Goal: Task Accomplishment & Management: Complete application form

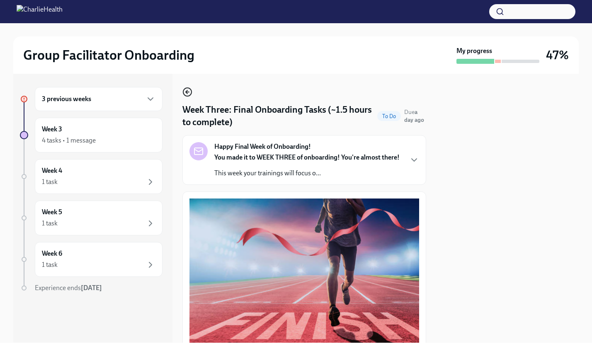
click at [188, 90] on icon "button" at bounding box center [187, 92] width 10 height 10
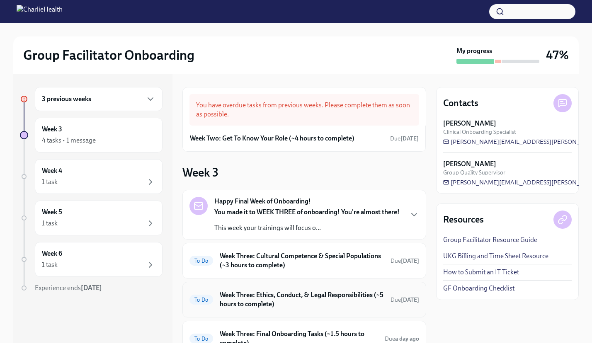
scroll to position [75, 0]
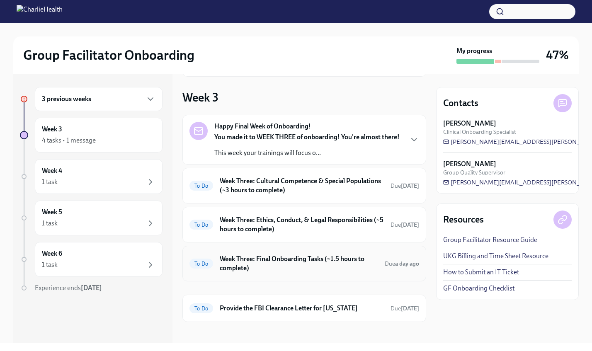
click at [290, 258] on h6 "Week Three: Final Onboarding Tasks (~1.5 hours to complete)" at bounding box center [299, 264] width 158 height 18
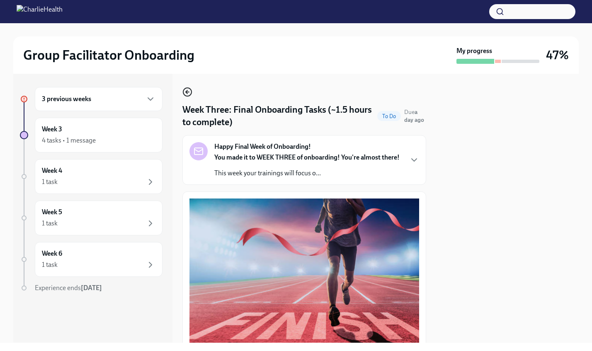
click at [187, 91] on icon "button" at bounding box center [187, 91] width 2 height 3
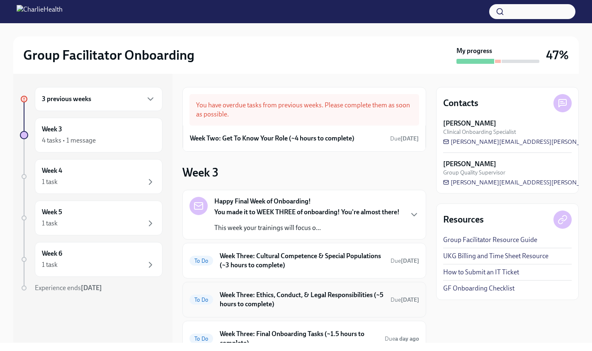
click at [297, 300] on h6 "Week Three: Ethics, Conduct, & Legal Responsibilities (~5 hours to complete)" at bounding box center [302, 300] width 164 height 18
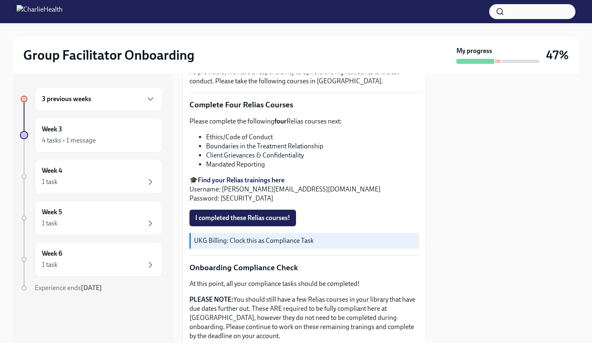
scroll to position [306, 0]
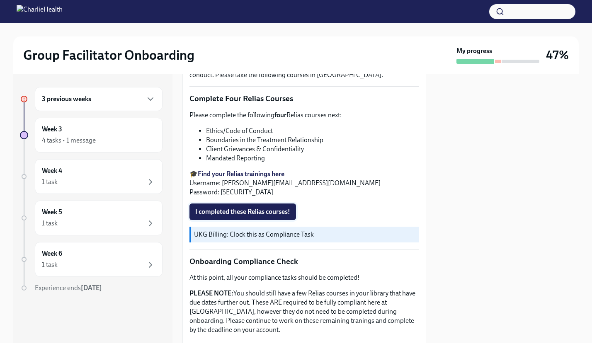
click at [277, 213] on span "I completed these Relias courses!" at bounding box center [242, 212] width 95 height 8
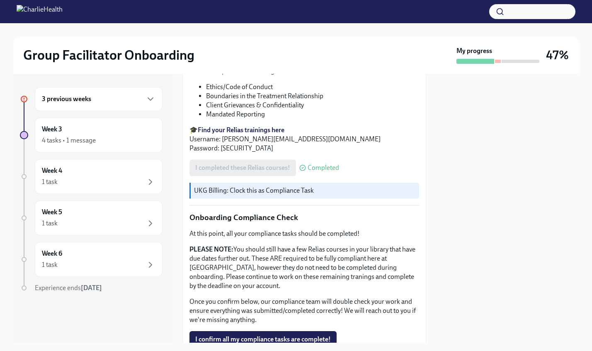
scroll to position [423, 0]
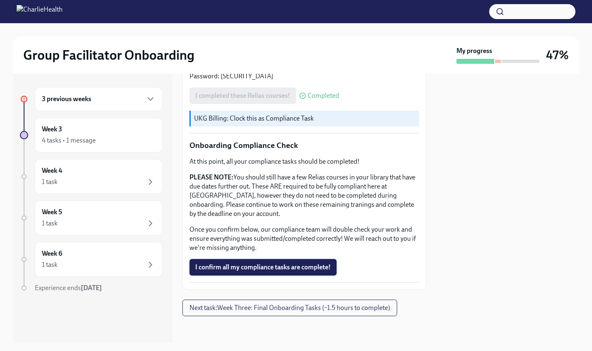
click at [310, 267] on span "I confirm all my compliance tasks are complete!" at bounding box center [263, 267] width 136 height 8
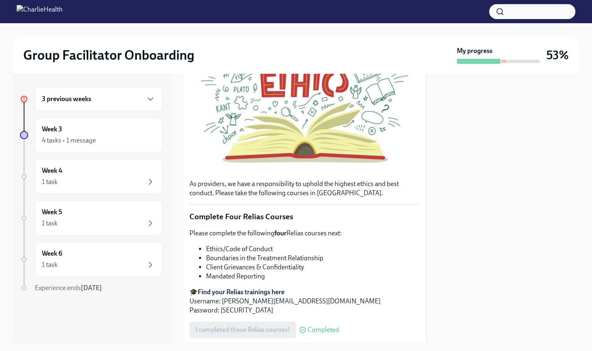
scroll to position [0, 0]
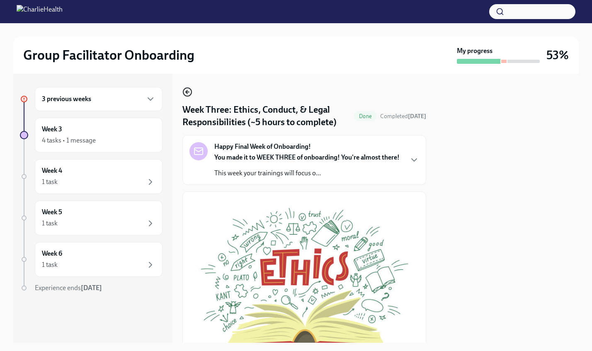
click at [187, 91] on icon "button" at bounding box center [187, 91] width 2 height 3
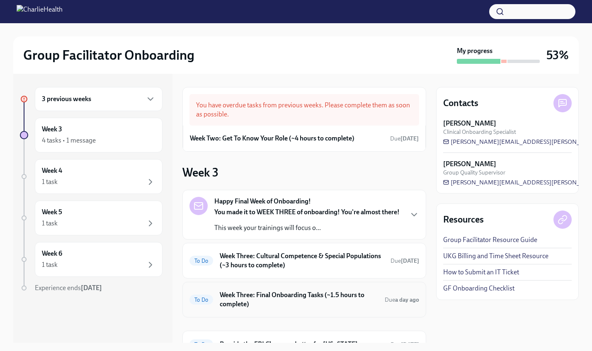
scroll to position [68, 0]
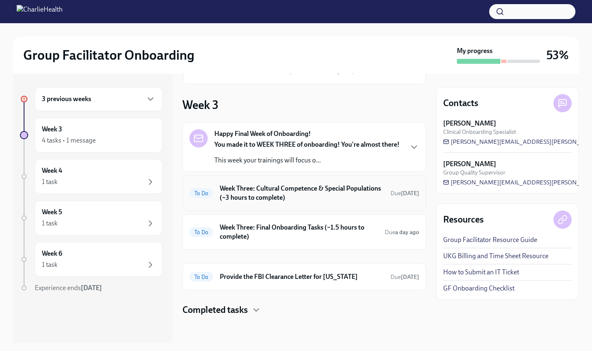
click at [305, 194] on h6 "Week Three: Cultural Competence & Special Populations (~3 hours to complete)" at bounding box center [302, 193] width 164 height 18
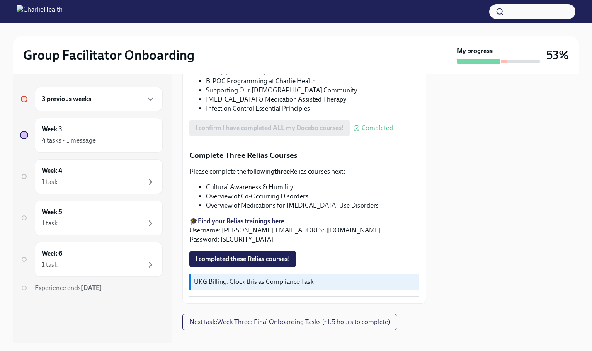
scroll to position [624, 0]
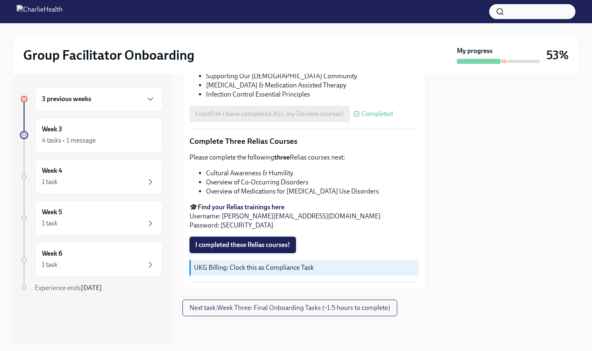
click at [286, 247] on span "I completed these Relias courses!" at bounding box center [242, 245] width 95 height 8
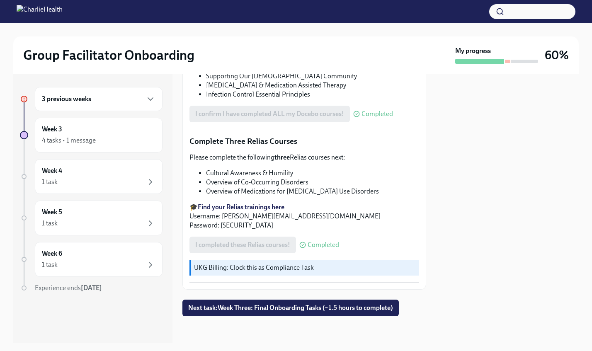
scroll to position [0, 0]
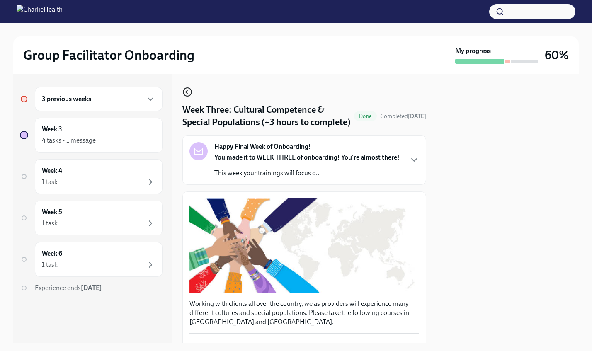
click at [187, 88] on circle "button" at bounding box center [187, 92] width 8 height 8
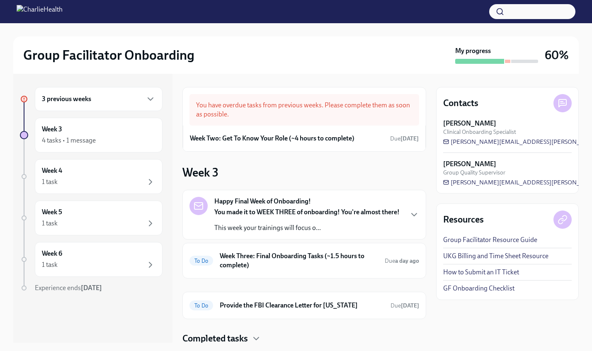
click at [335, 218] on div "You made it to WEEK THREE of onboarding! You're almost there! This week your tr…" at bounding box center [306, 220] width 185 height 25
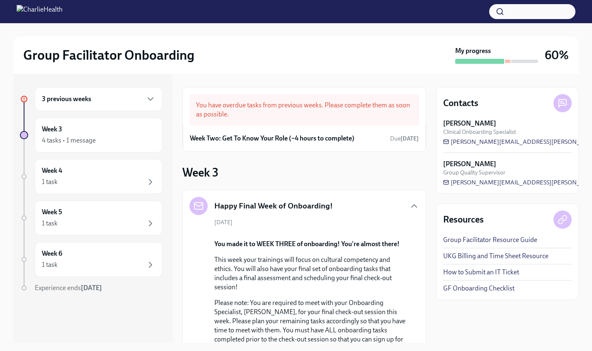
click at [369, 207] on div "Happy Final Week of Onboarding!" at bounding box center [304, 206] width 230 height 18
click at [416, 208] on icon "button" at bounding box center [414, 206] width 10 height 10
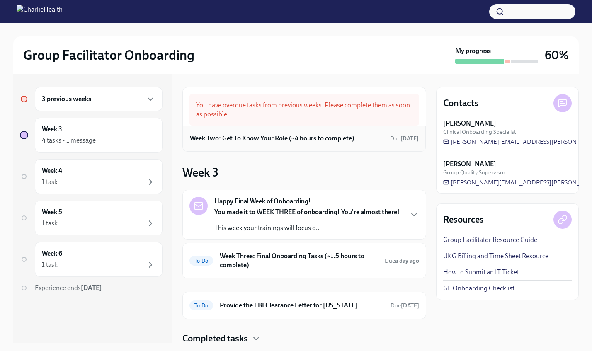
click at [351, 141] on h6 "Week Two: Get To Know Your Role (~4 hours to complete)" at bounding box center [272, 138] width 165 height 9
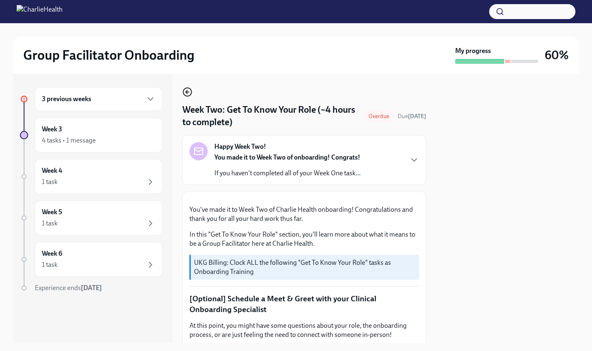
click at [187, 92] on icon "button" at bounding box center [187, 92] width 3 height 0
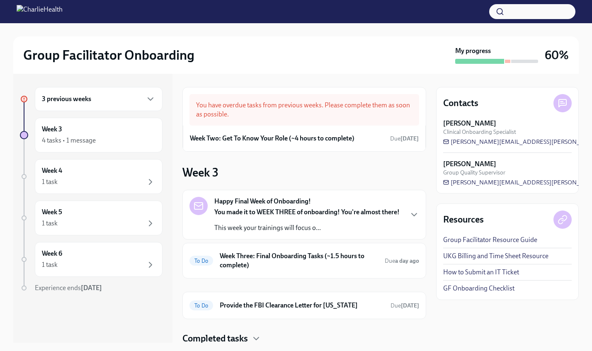
scroll to position [26, 0]
